Goal: Information Seeking & Learning: Check status

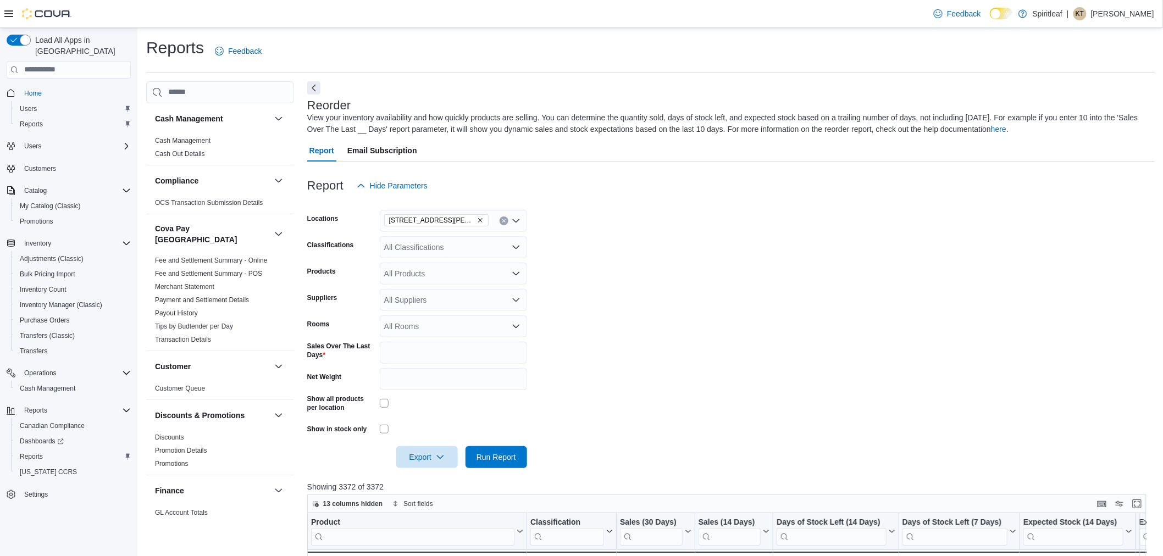
scroll to position [244, 0]
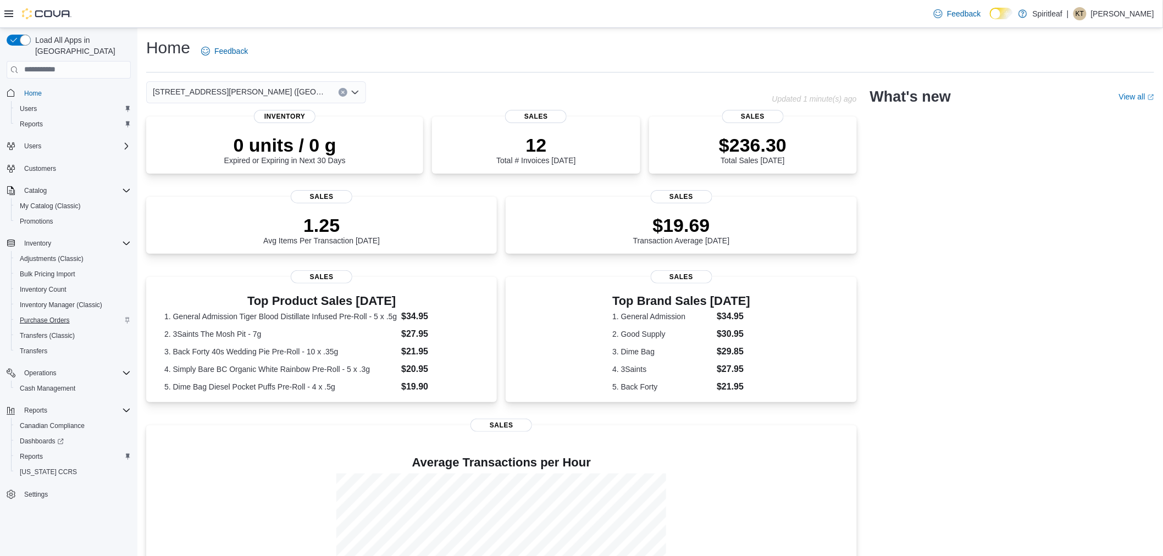
scroll to position [81, 0]
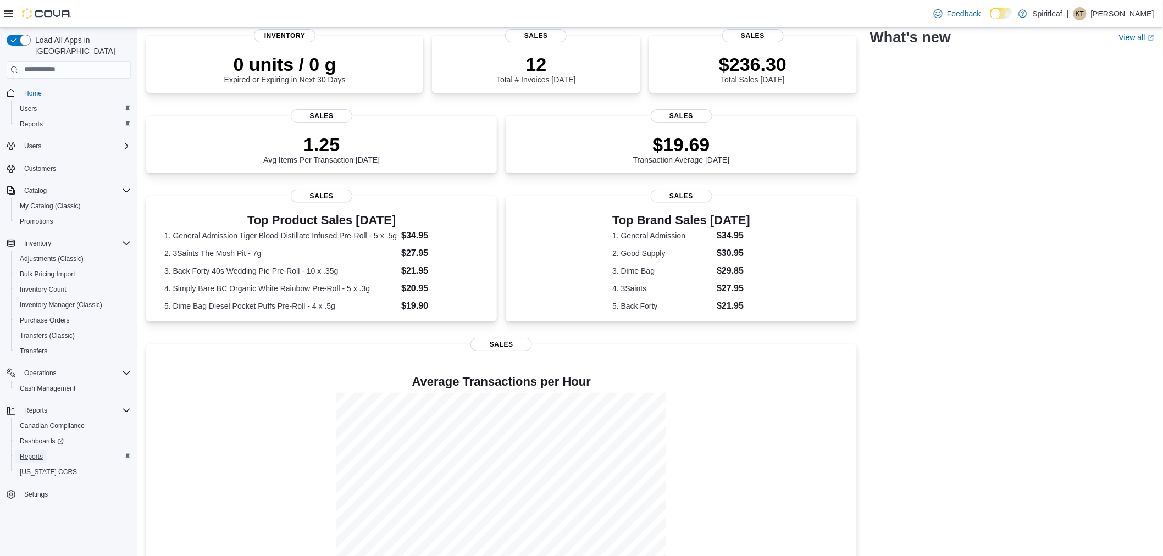
click at [40, 452] on span "Reports" at bounding box center [31, 456] width 23 height 9
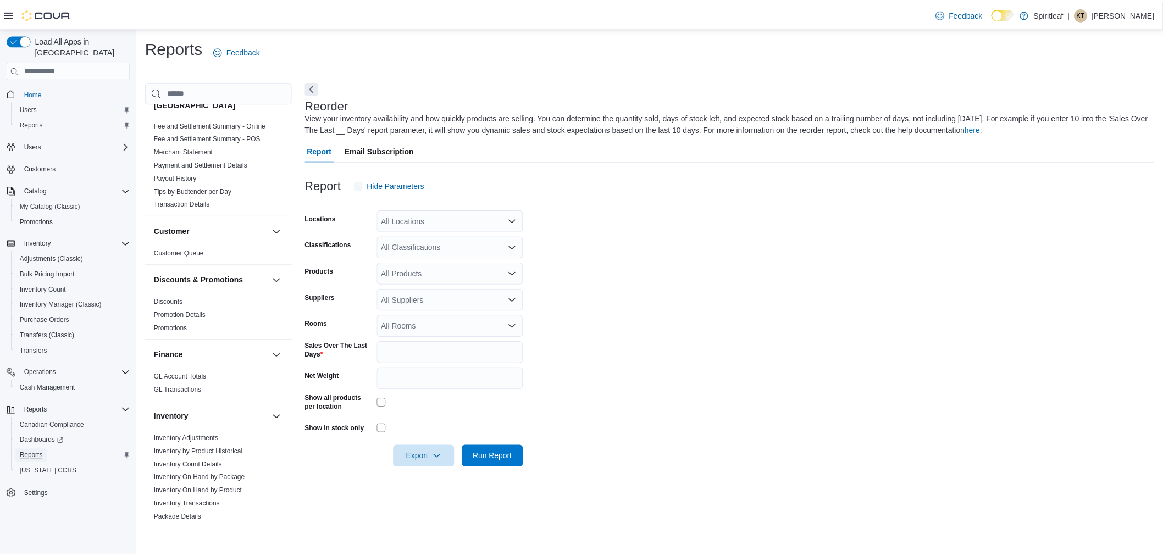
scroll to position [244, 0]
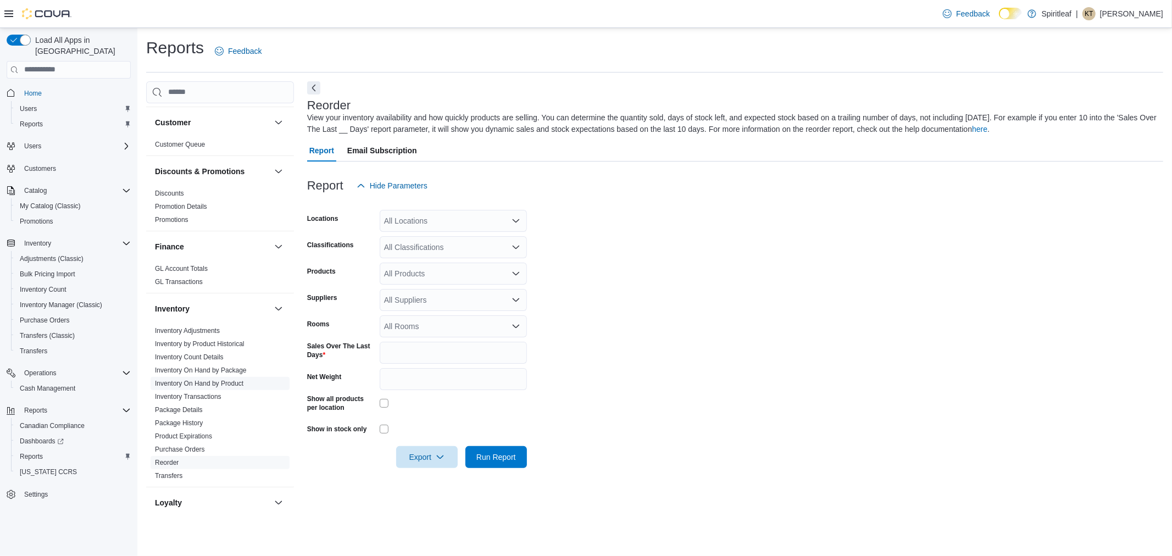
click at [199, 380] on link "Inventory On Hand by Product" at bounding box center [199, 384] width 88 height 8
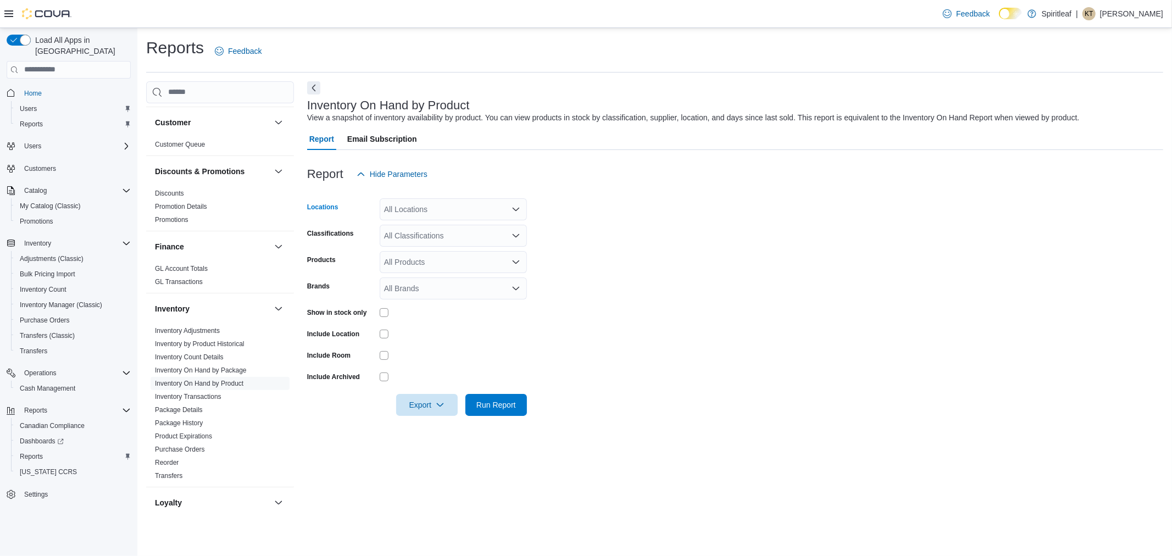
click at [440, 199] on div "All Locations" at bounding box center [453, 209] width 147 height 22
type input "****"
click at [463, 232] on span "[STREET_ADDRESS][PERSON_NAME] ([GEOGRAPHIC_DATA])" at bounding box center [533, 227] width 227 height 11
click at [680, 209] on form "Locations [STREET_ADDRESS][PERSON_NAME] (St Catharines) Classifications All Cla…" at bounding box center [735, 300] width 856 height 231
click at [448, 240] on div "All Classifications" at bounding box center [453, 236] width 147 height 22
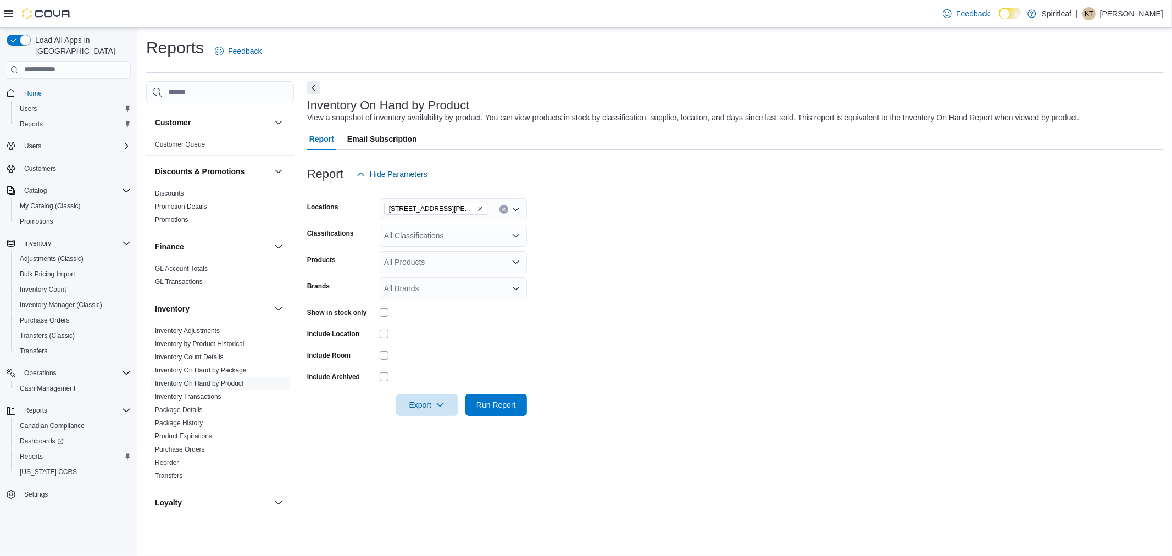
drag, startPoint x: 786, startPoint y: 265, endPoint x: 481, endPoint y: 286, distance: 306.2
click at [785, 265] on form "Locations [STREET_ADDRESS][PERSON_NAME] (St Catharines) Classifications All Cla…" at bounding box center [735, 300] width 856 height 231
click at [389, 311] on div at bounding box center [453, 312] width 147 height 9
click at [483, 409] on span "Run Report" at bounding box center [496, 404] width 48 height 22
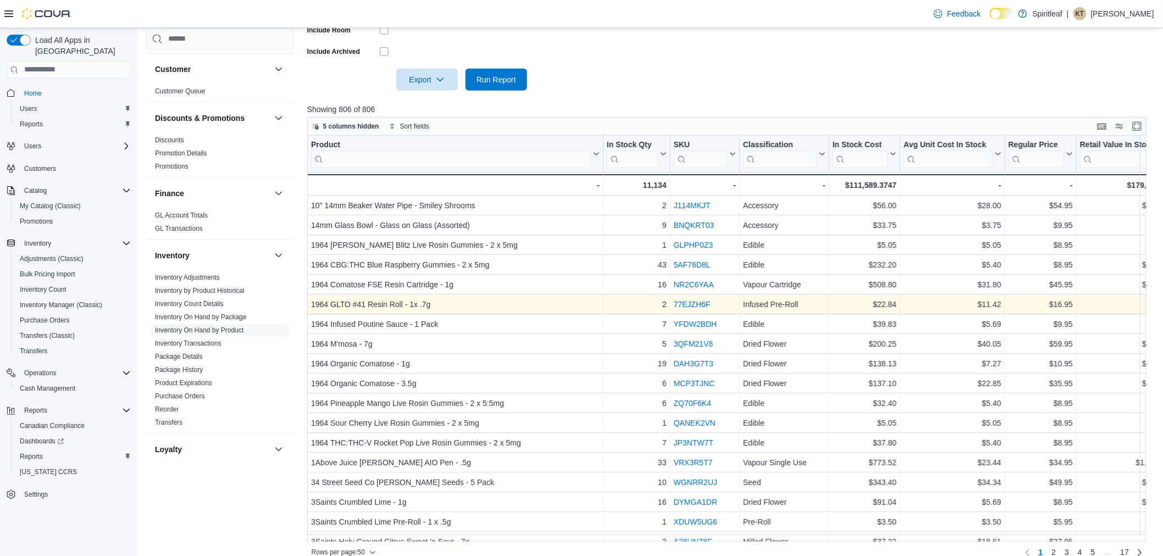
scroll to position [244, 0]
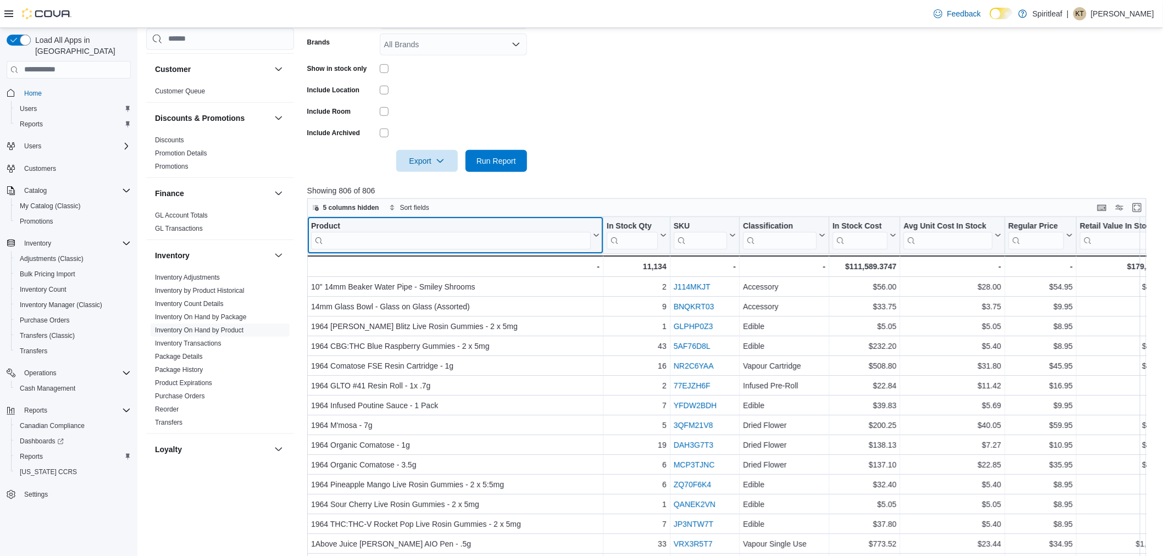
click at [520, 247] on input "search" at bounding box center [451, 240] width 280 height 18
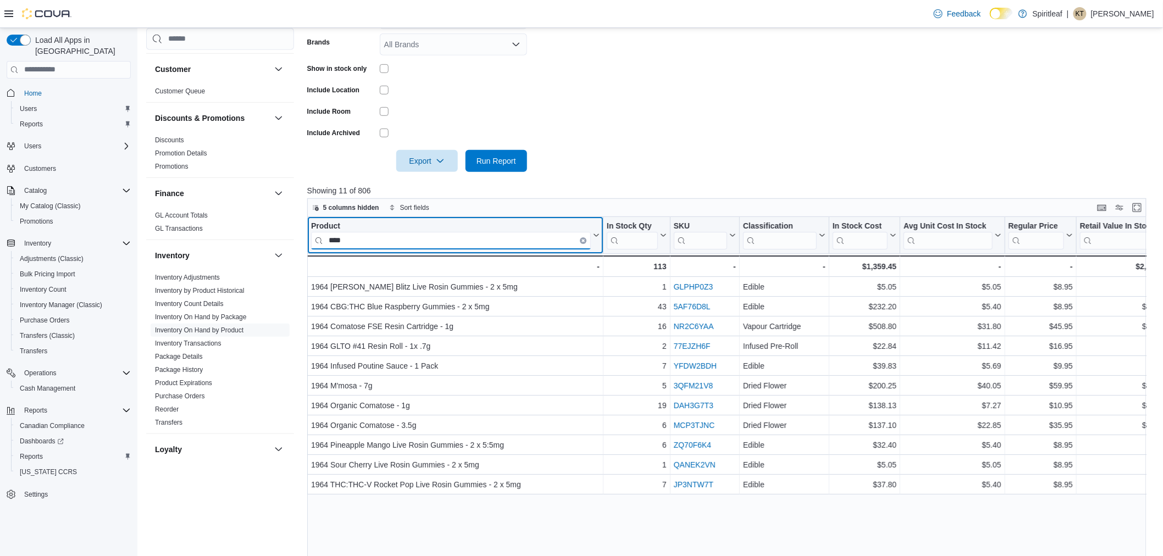
click at [469, 246] on input "****" at bounding box center [451, 240] width 280 height 18
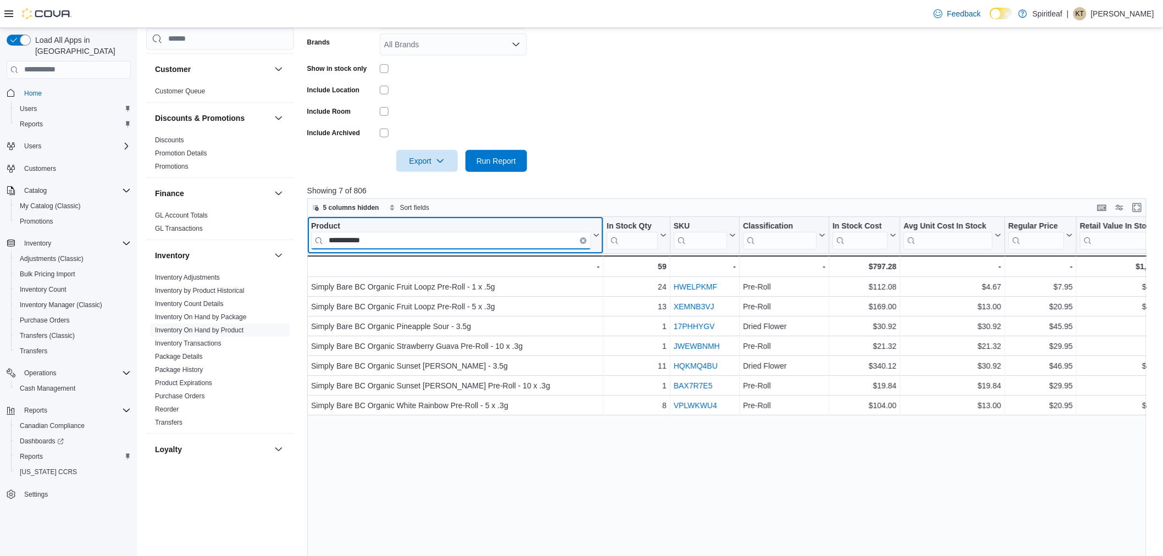
type input "**********"
